Goal: Task Accomplishment & Management: Manage account settings

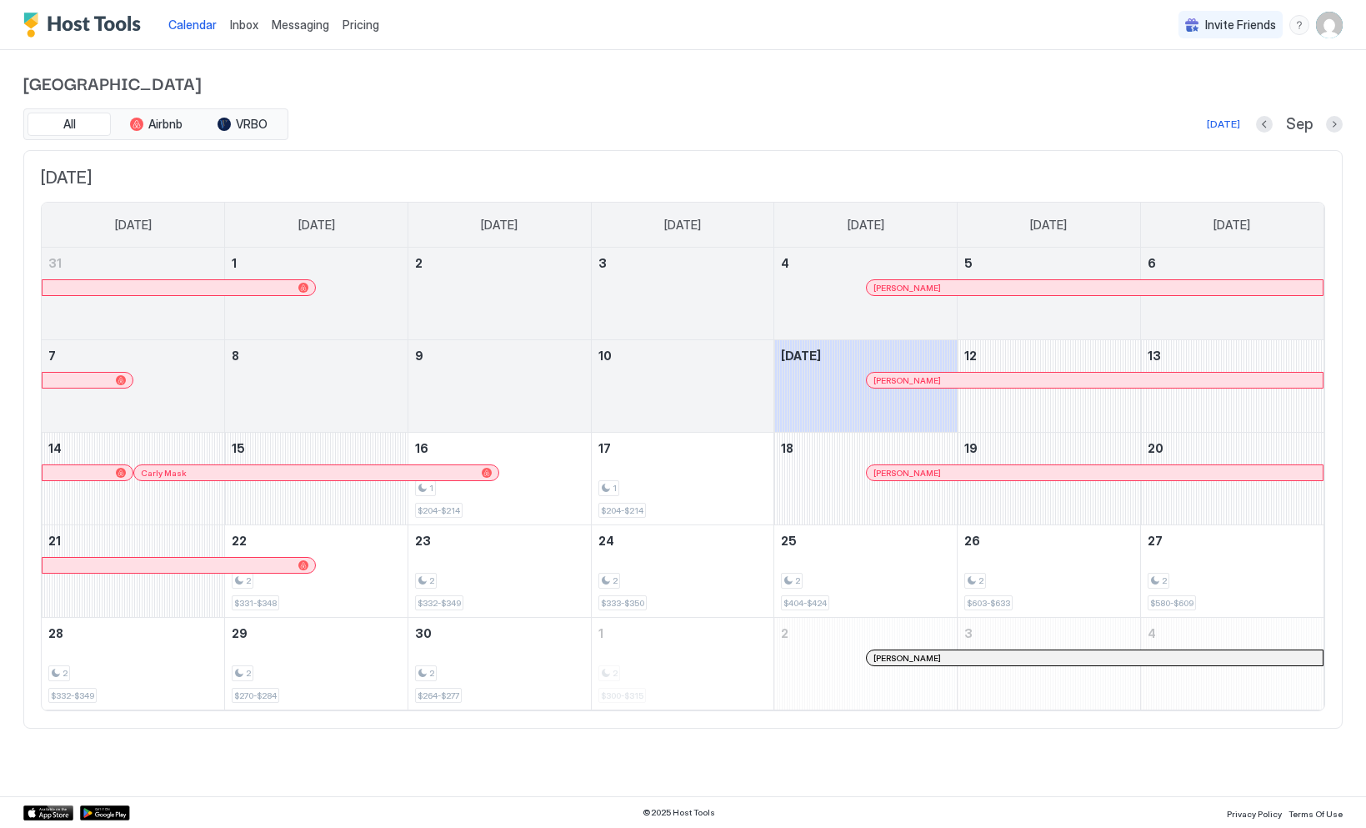
click at [897, 380] on div at bounding box center [896, 379] width 13 height 13
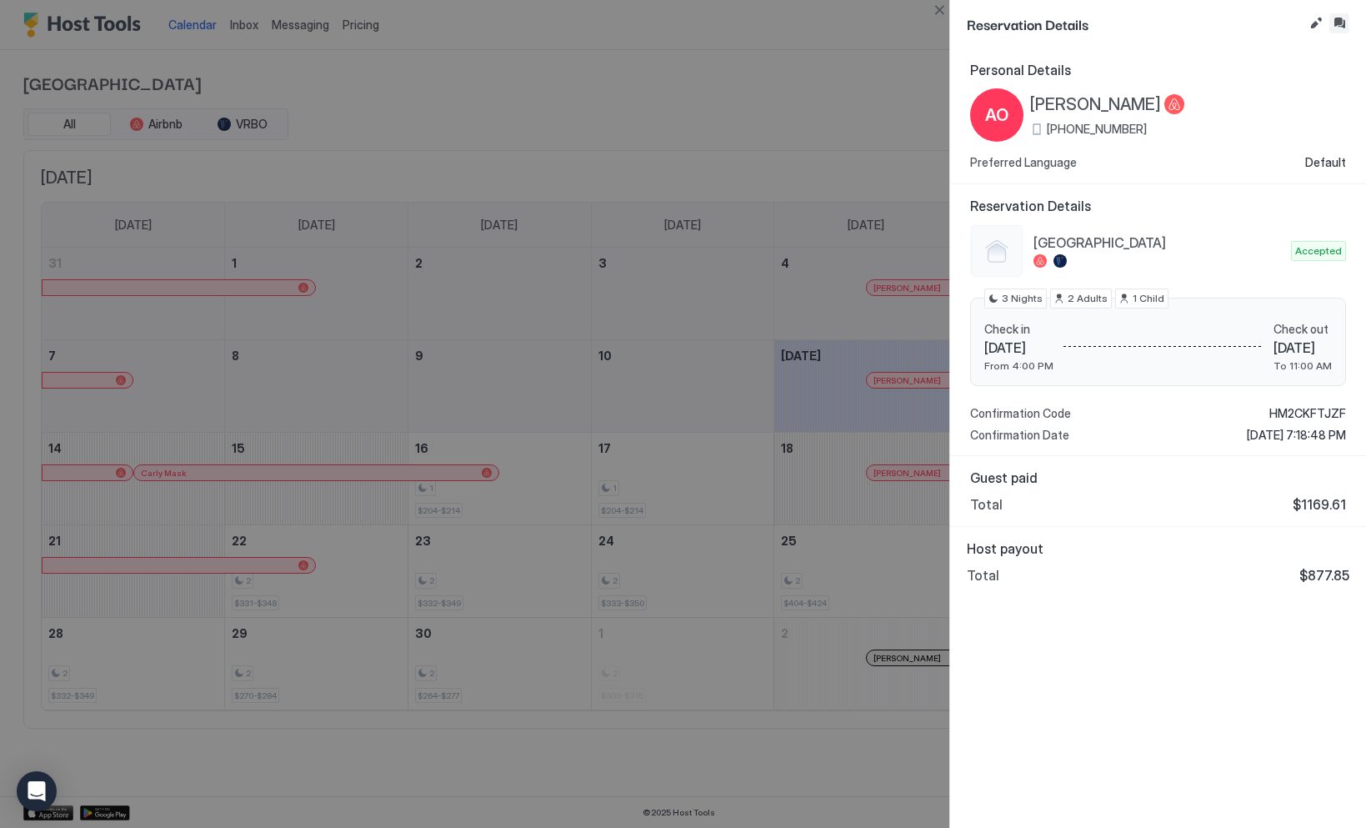
click at [1341, 19] on button "Inbox" at bounding box center [1340, 23] width 20 height 20
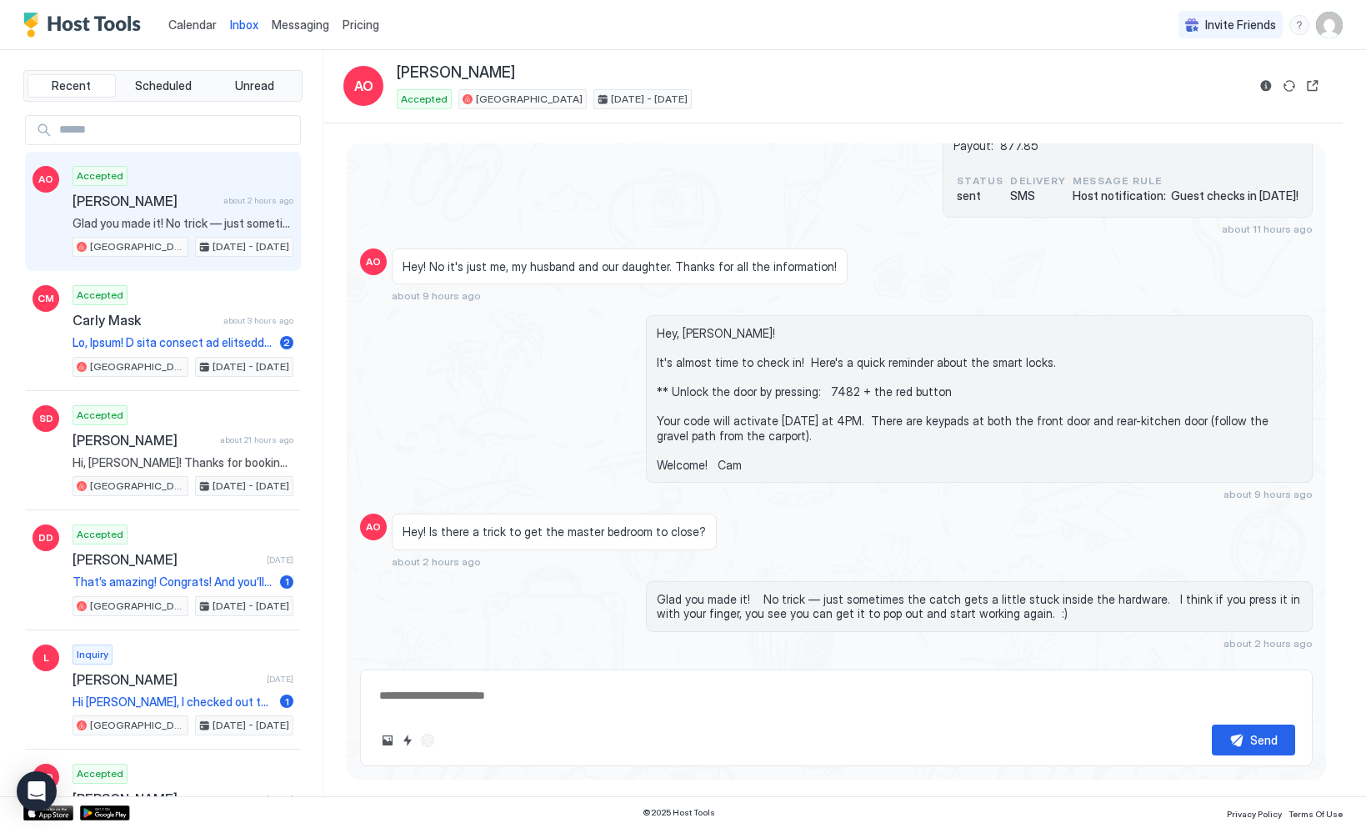
scroll to position [1411, 0]
click at [1257, 666] on div "Scheduled Messages" at bounding box center [1236, 675] width 113 height 18
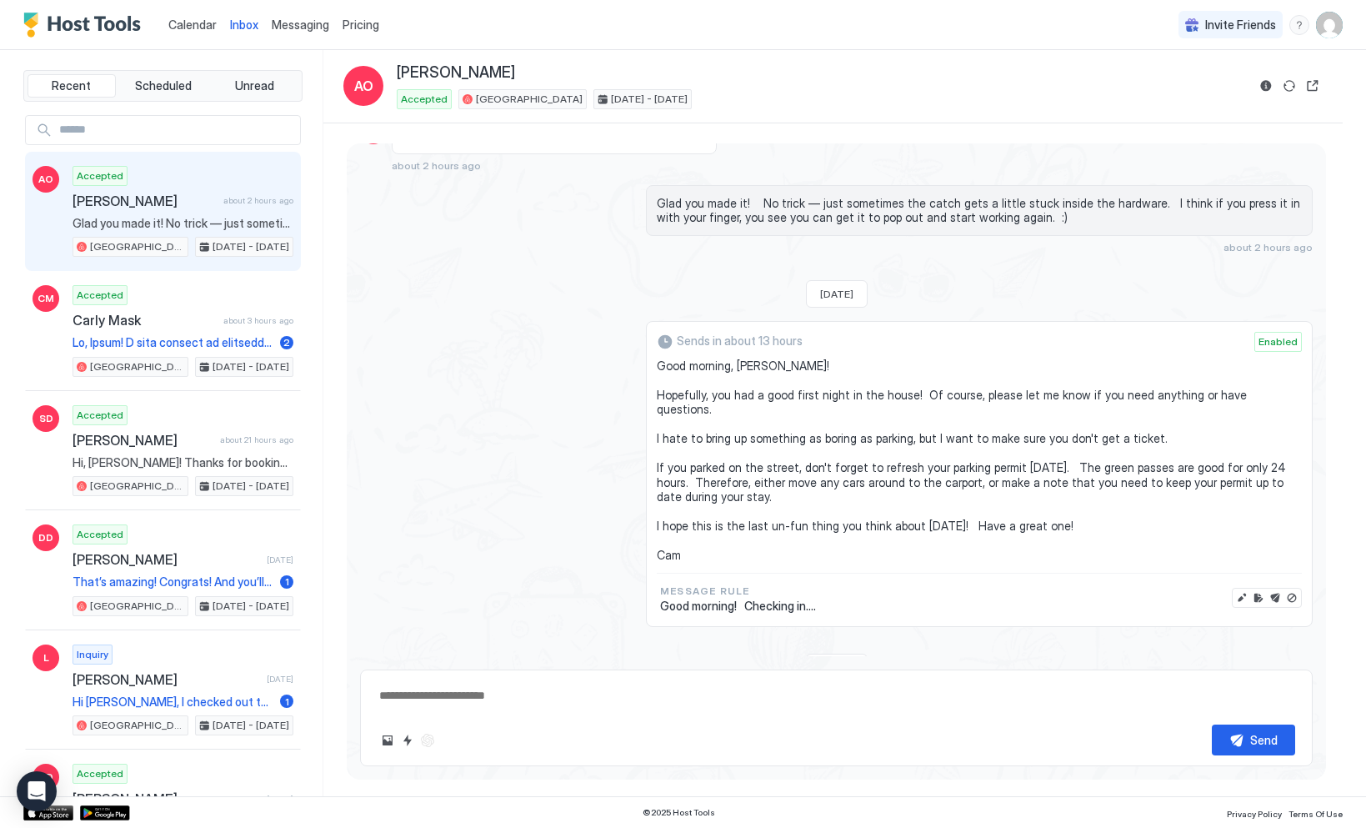
scroll to position [1806, 0]
click at [1293, 591] on button "Disable message" at bounding box center [1292, 599] width 17 height 17
type textarea "*"
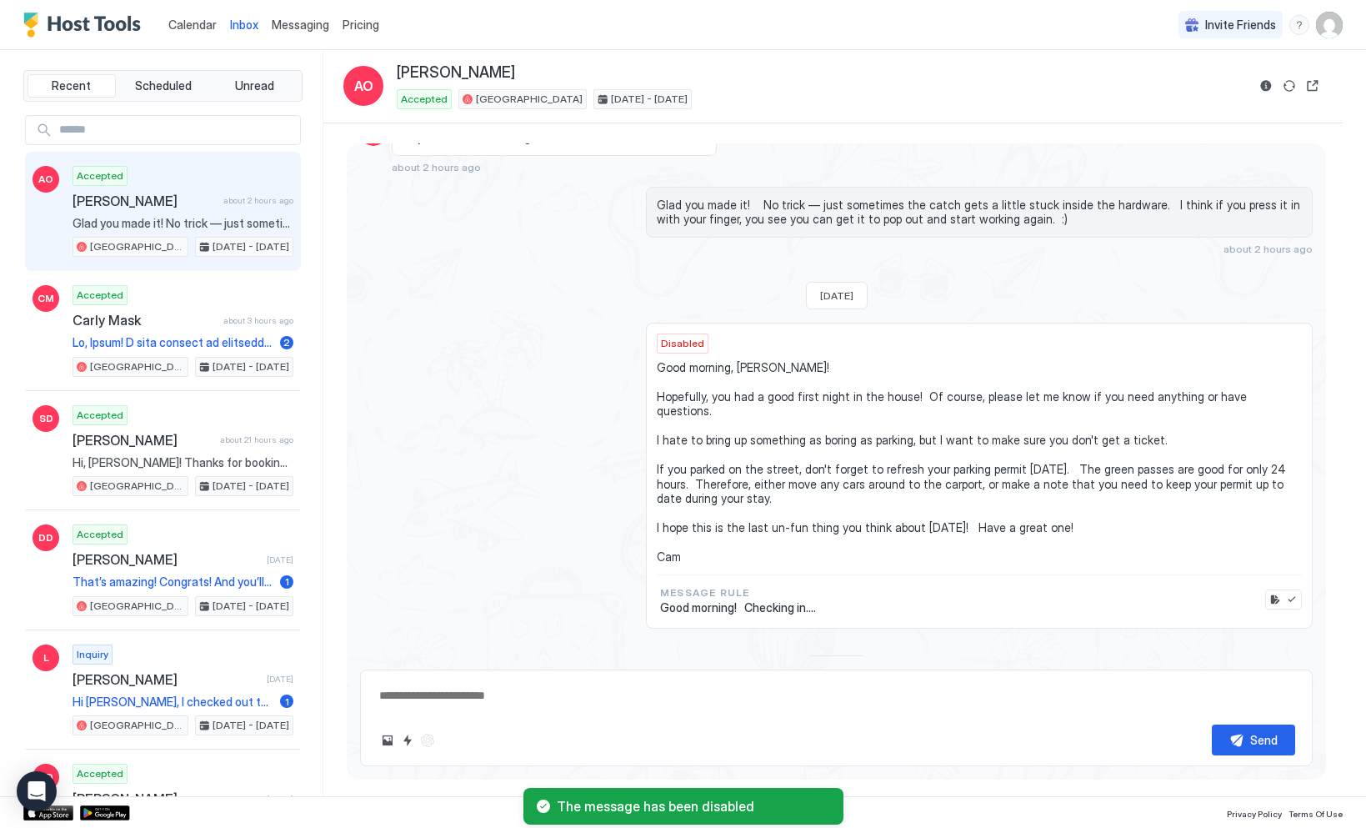
click at [507, 466] on div "Disabled Good morning, [PERSON_NAME]! Hopefully, you had a good first night in …" at bounding box center [836, 476] width 953 height 307
